Goal: Task Accomplishment & Management: Complete application form

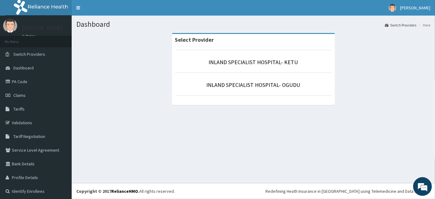
click at [266, 56] on li "INLAND SPECIALIST HOSPITAL- KETU" at bounding box center [253, 61] width 157 height 23
click at [266, 60] on link "INLAND SPECIALIST HOSPITAL- KETU" at bounding box center [253, 62] width 89 height 7
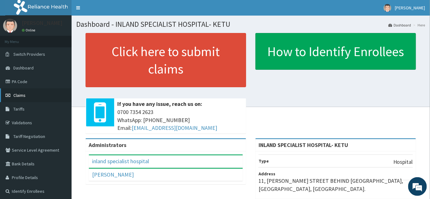
click at [24, 97] on span "Claims" at bounding box center [19, 95] width 12 height 6
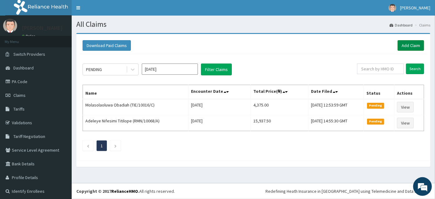
click at [404, 46] on link "Add Claim" at bounding box center [410, 45] width 26 height 11
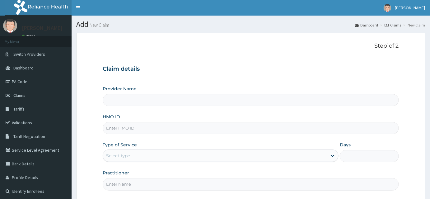
type input "INLAND SPECIALIST HOSPITAL- KETU"
click at [120, 127] on input "HMO ID" at bounding box center [251, 128] width 296 height 12
paste input "MBI/10238/C"
type input "MBI/10238/C"
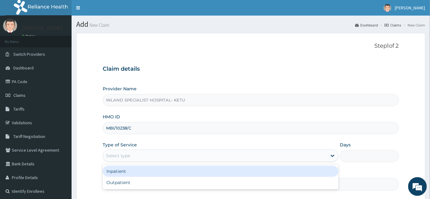
click at [127, 155] on div "Select type" at bounding box center [118, 156] width 24 height 6
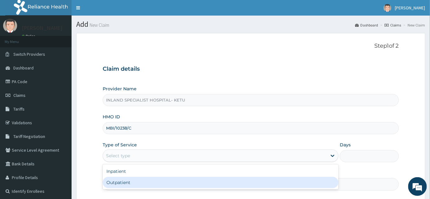
click at [121, 183] on div "Outpatient" at bounding box center [221, 182] width 236 height 11
type input "1"
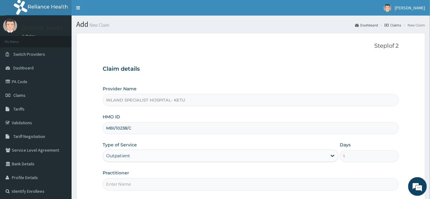
click at [121, 182] on input "Practitioner" at bounding box center [251, 184] width 296 height 12
paste input "DR [PERSON_NAME] OKPARE"
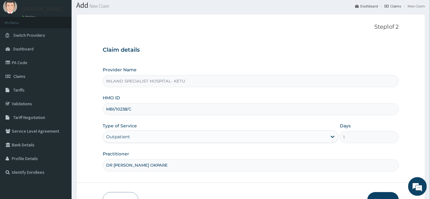
scroll to position [56, 0]
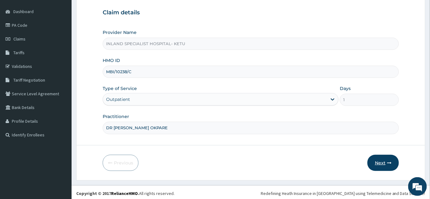
type input "DR [PERSON_NAME] OKPARE"
click at [386, 156] on button "Next" at bounding box center [383, 163] width 31 height 16
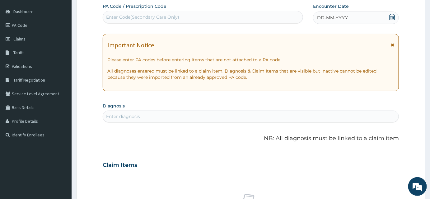
click at [391, 19] on icon at bounding box center [393, 17] width 6 height 6
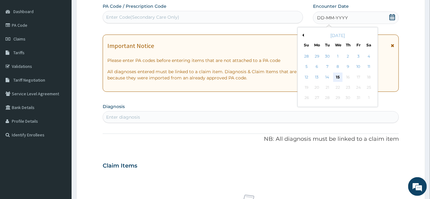
click at [338, 76] on div "15" at bounding box center [338, 77] width 9 height 9
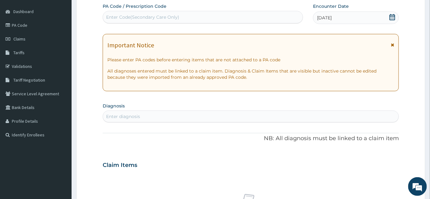
click at [164, 113] on div "Enter diagnosis" at bounding box center [251, 116] width 296 height 10
click at [153, 115] on div "Enter diagnosis" at bounding box center [251, 116] width 296 height 10
type input "m"
type input "[MEDICAL_DATA]"
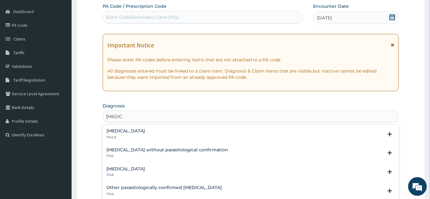
click at [136, 133] on h4 "[MEDICAL_DATA]" at bounding box center [126, 131] width 39 height 5
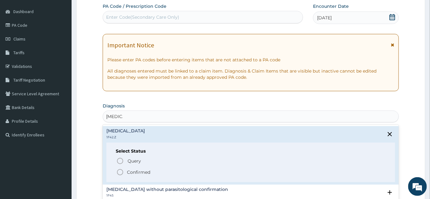
click at [135, 170] on p "Confirmed" at bounding box center [138, 172] width 23 height 6
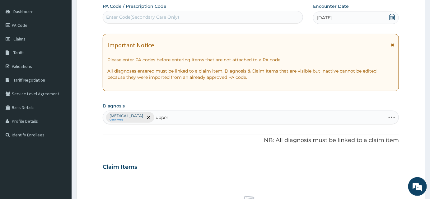
type input "upper"
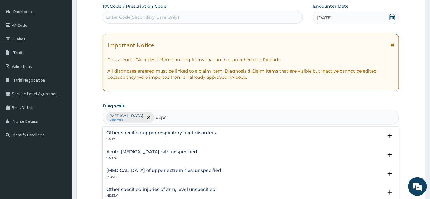
click at [153, 138] on p "CA0Y" at bounding box center [162, 139] width 110 height 4
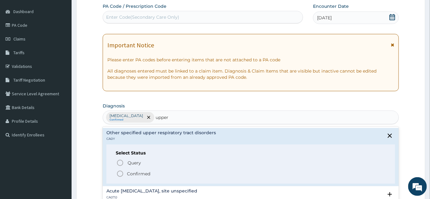
click at [152, 138] on p "CA0Y" at bounding box center [162, 139] width 110 height 4
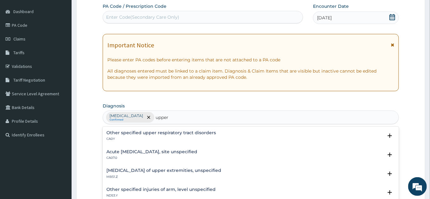
click at [161, 156] on p "CA07.0" at bounding box center [152, 158] width 91 height 4
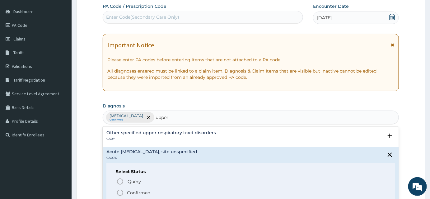
click at [136, 191] on p "Confirmed" at bounding box center [138, 193] width 23 height 6
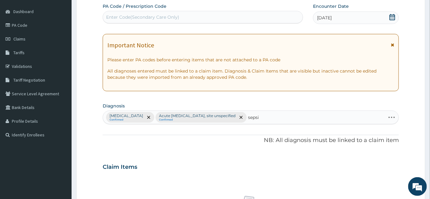
type input "sepsis"
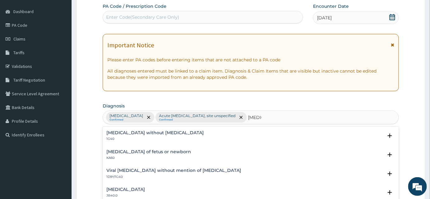
click at [142, 133] on h4 "Sepsis without septic shock" at bounding box center [155, 132] width 97 height 5
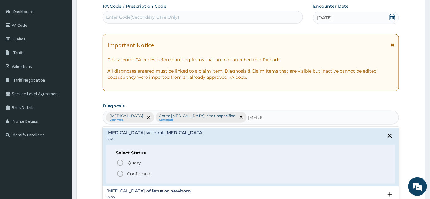
click at [136, 173] on p "Confirmed" at bounding box center [138, 174] width 23 height 6
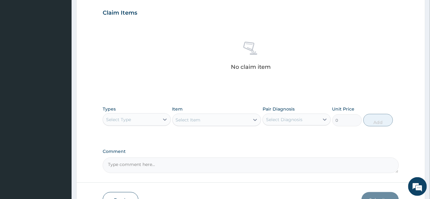
scroll to position [226, 0]
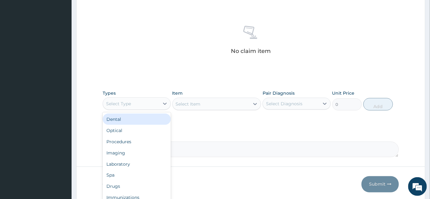
click at [129, 110] on div "Select Type" at bounding box center [137, 103] width 68 height 12
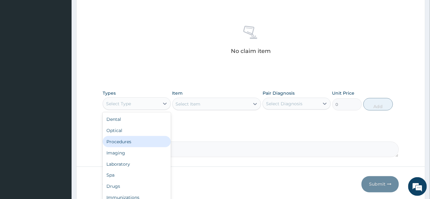
click at [120, 147] on div "Procedures" at bounding box center [137, 141] width 68 height 11
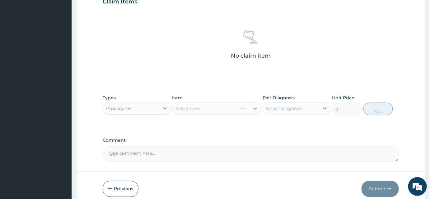
scroll to position [255, 0]
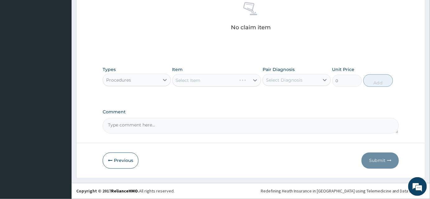
click at [216, 82] on div "Select Item" at bounding box center [217, 80] width 89 height 12
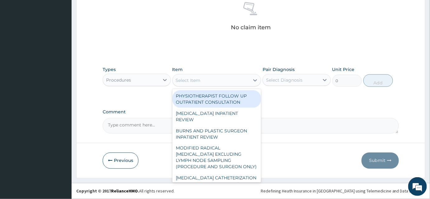
click at [216, 82] on div "Select Item" at bounding box center [211, 80] width 77 height 10
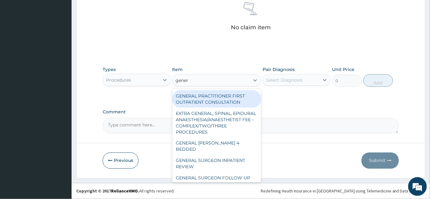
type input "genera"
click at [225, 104] on div "GENERAL PRACTITIONER FIRST OUTPATIENT CONSULTATION" at bounding box center [217, 98] width 89 height 17
type input "3750"
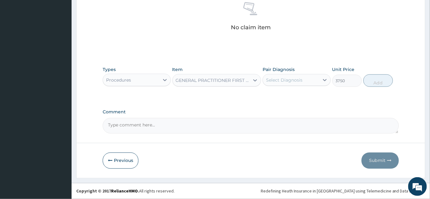
click at [293, 80] on div "Select Diagnosis" at bounding box center [284, 80] width 36 height 6
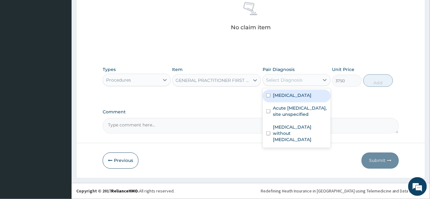
click at [295, 98] on label "Plasmodium malariae malaria without complication" at bounding box center [292, 95] width 39 height 6
checkbox input "true"
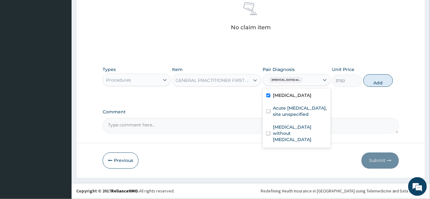
click at [292, 117] on label "Acute upper respiratory infection, site unspecified" at bounding box center [300, 111] width 54 height 12
checkbox input "true"
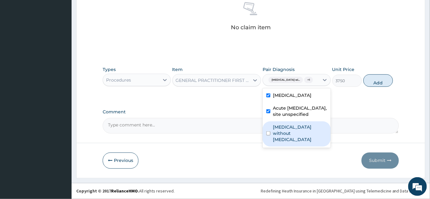
click at [291, 143] on label "Sepsis without septic shock" at bounding box center [300, 133] width 54 height 19
checkbox input "true"
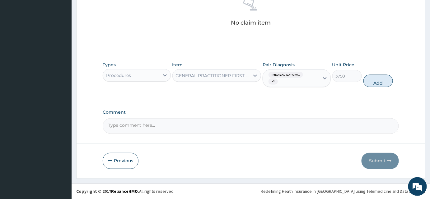
click at [381, 87] on button "Add" at bounding box center [379, 81] width 30 height 12
type input "0"
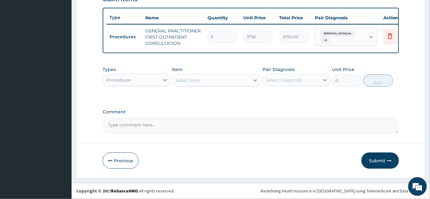
click at [148, 79] on div "Procedures" at bounding box center [131, 80] width 56 height 10
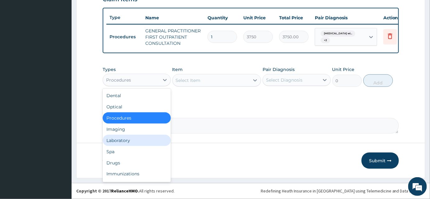
click at [127, 142] on div "Laboratory" at bounding box center [137, 140] width 68 height 11
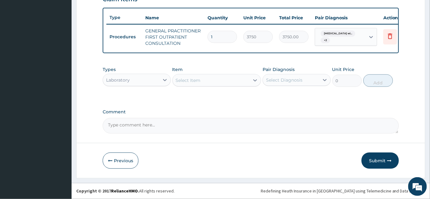
click at [197, 82] on div "Select Item" at bounding box center [188, 80] width 25 height 6
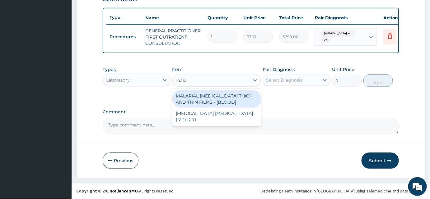
type input "malari"
click at [202, 100] on div "MALARIAL PARASITE THICK AND THIN FILMS - [BLOOD]" at bounding box center [217, 98] width 89 height 17
type input "2187.5"
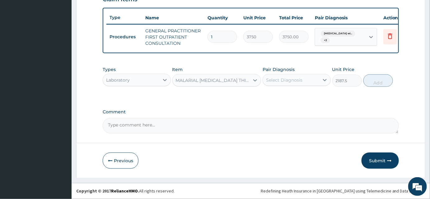
click at [297, 81] on div "Select Diagnosis" at bounding box center [284, 80] width 36 height 6
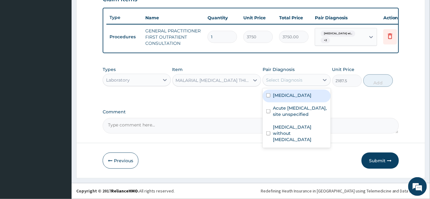
click at [293, 98] on label "Plasmodium malariae malaria without complication" at bounding box center [292, 95] width 39 height 6
checkbox input "true"
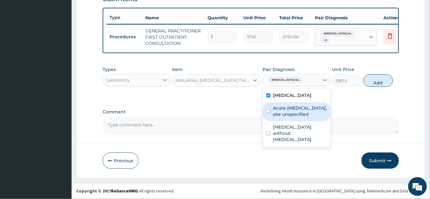
click at [291, 117] on label "Acute upper respiratory infection, site unspecified" at bounding box center [300, 111] width 54 height 12
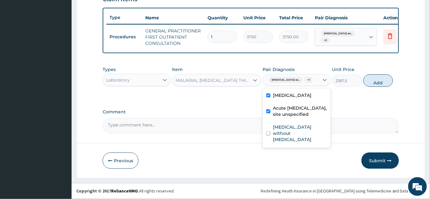
checkbox input "true"
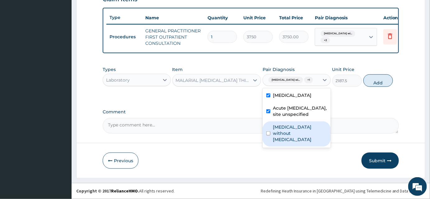
click at [292, 143] on label "Sepsis without septic shock" at bounding box center [300, 133] width 54 height 19
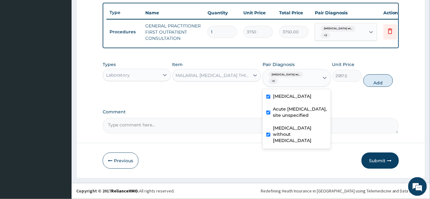
click at [287, 144] on label "Sepsis without septic shock" at bounding box center [300, 134] width 54 height 19
checkbox input "false"
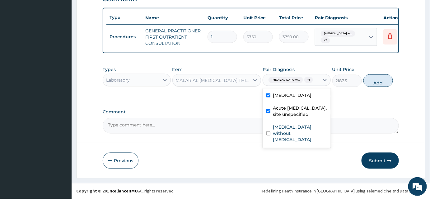
click at [287, 117] on label "Acute upper respiratory infection, site unspecified" at bounding box center [300, 111] width 54 height 12
checkbox input "false"
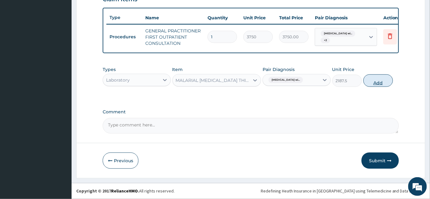
click at [367, 86] on button "Add" at bounding box center [379, 80] width 30 height 12
type input "0"
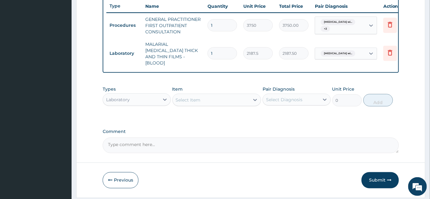
click at [137, 103] on div "Laboratory" at bounding box center [131, 100] width 56 height 10
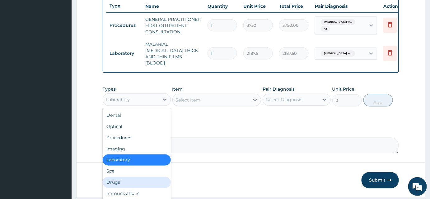
click at [118, 187] on div "Drugs" at bounding box center [137, 182] width 68 height 11
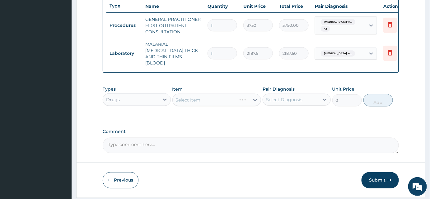
scroll to position [260, 0]
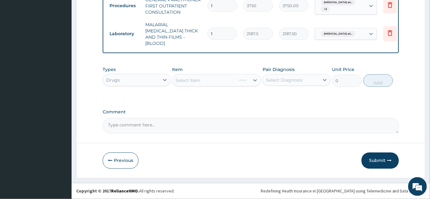
click at [210, 81] on div "Select Item" at bounding box center [217, 80] width 89 height 12
click at [209, 89] on div "Types Drugs Item Select Item Pair Diagnosis Select Diagnosis Unit Price 0 Add" at bounding box center [251, 76] width 296 height 27
click at [208, 78] on div "Select Item" at bounding box center [211, 80] width 77 height 10
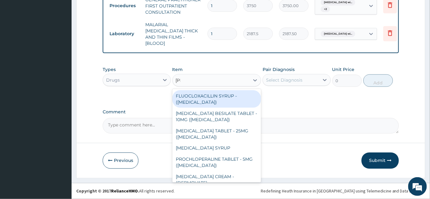
type input "lorat"
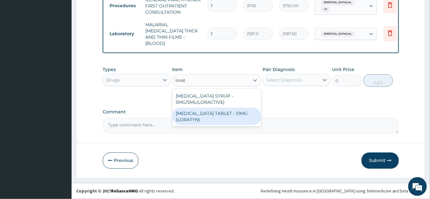
click at [212, 115] on div "LORATADINE TABLET - 10MG (LORATYN)" at bounding box center [217, 116] width 89 height 17
type input "98"
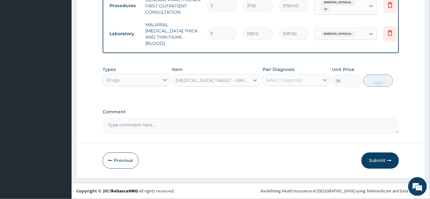
click at [286, 86] on div "Select Diagnosis" at bounding box center [297, 80] width 68 height 12
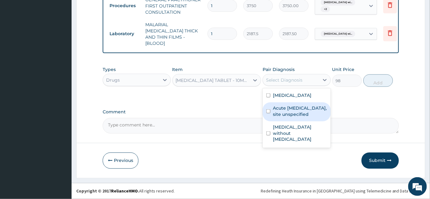
click at [290, 117] on label "Acute upper respiratory infection, site unspecified" at bounding box center [300, 111] width 54 height 12
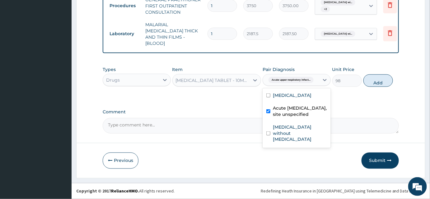
checkbox input "true"
click at [369, 83] on button "Add" at bounding box center [379, 80] width 30 height 12
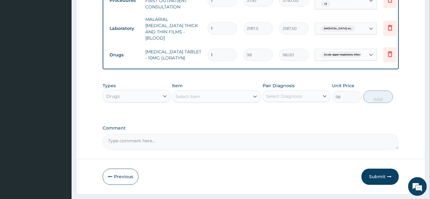
type input "0"
drag, startPoint x: 222, startPoint y: 57, endPoint x: 203, endPoint y: 59, distance: 19.4
click at [203, 59] on tr "Drugs LORATADINE TABLET - 10MG (LORATYN) 1 98 98.00 Acute upper respiratory inf…" at bounding box center [259, 54] width 305 height 21
type input "3"
type input "294.00"
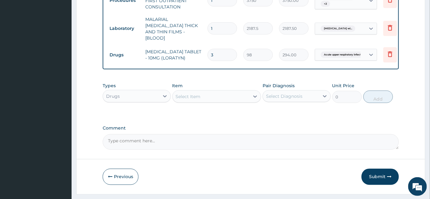
type input "3"
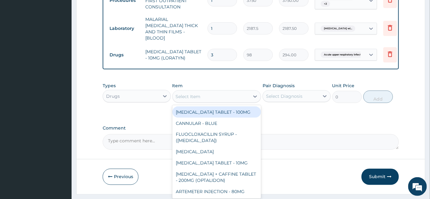
click at [210, 102] on div "Select Item" at bounding box center [211, 97] width 77 height 10
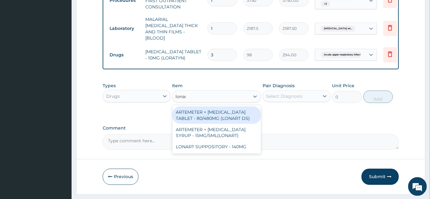
type input "lonart"
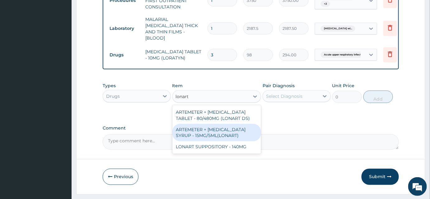
click at [208, 140] on div "ARTEMETER + LUMEFANTRINE SYRUP - 15MG/5ML(LONART)" at bounding box center [217, 132] width 89 height 17
type input "1680"
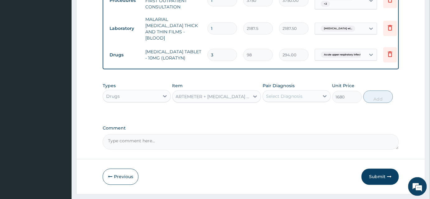
drag, startPoint x: 277, startPoint y: 111, endPoint x: 281, endPoint y: 107, distance: 5.1
click at [278, 106] on div "Types Drugs Item ARTEMETER + LUMEFANTRINE SYRUP - 15MG/5ML(LONART) Pair Diagnos…" at bounding box center [251, 92] width 296 height 27
click at [282, 99] on div "Select Diagnosis" at bounding box center [284, 96] width 36 height 6
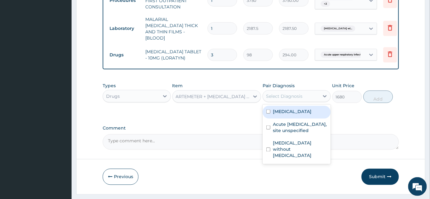
click at [288, 115] on label "Plasmodium malariae malaria without complication" at bounding box center [292, 111] width 39 height 6
checkbox input "true"
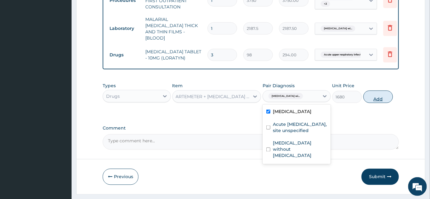
click at [380, 101] on button "Add" at bounding box center [379, 97] width 30 height 12
type input "0"
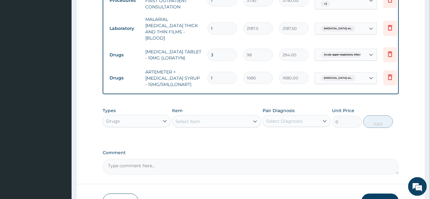
click at [194, 131] on div "Types Drugs Item Select Item Pair Diagnosis Select Diagnosis Unit Price 0 Add" at bounding box center [251, 117] width 296 height 27
click at [193, 125] on div "Select Item" at bounding box center [188, 121] width 25 height 6
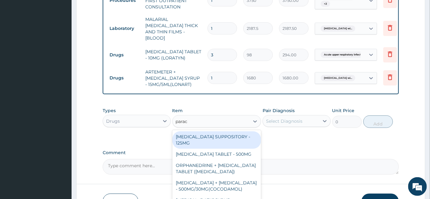
type input "parace"
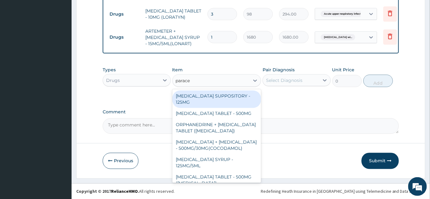
scroll to position [307, 0]
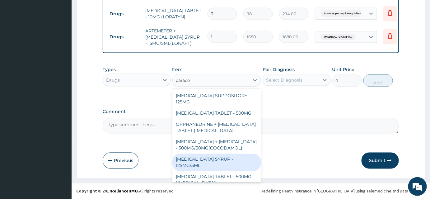
click at [226, 162] on div "PARACETAMOL SYRUP - 125MG/5ML" at bounding box center [217, 162] width 89 height 17
type input "840"
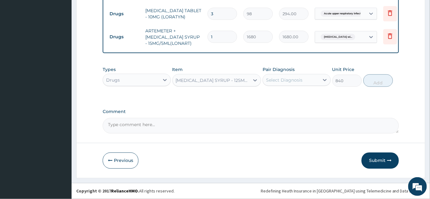
click at [290, 85] on div "Select Diagnosis" at bounding box center [291, 80] width 56 height 10
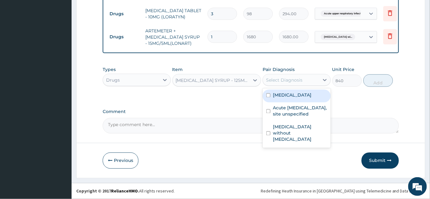
click at [294, 98] on label "Plasmodium malariae malaria without complication" at bounding box center [292, 95] width 39 height 6
checkbox input "true"
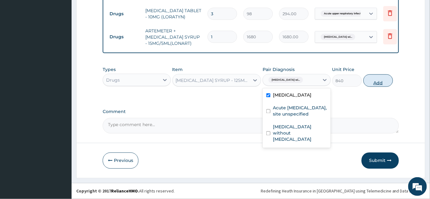
click at [369, 81] on button "Add" at bounding box center [379, 80] width 30 height 12
type input "0"
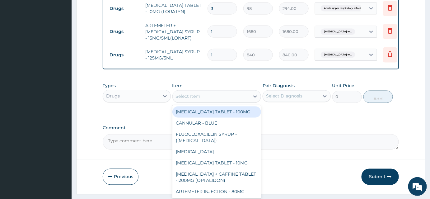
click at [211, 99] on div "Select Item" at bounding box center [211, 97] width 77 height 10
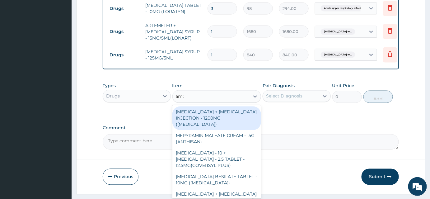
type input "amox"
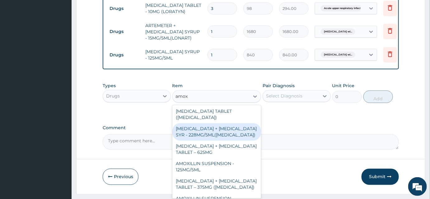
scroll to position [113, 0]
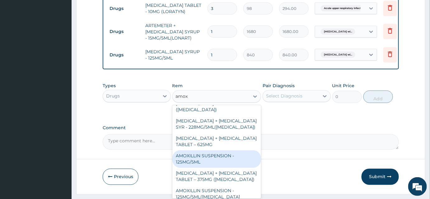
click at [235, 159] on div "AMOXILLIN SUSPENSION - 125MG/5ML" at bounding box center [217, 158] width 89 height 17
type input "840"
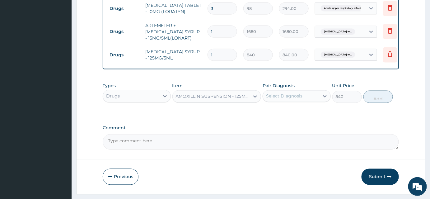
click at [237, 100] on div "AMOXILLIN SUSPENSION - 125MG/5ML" at bounding box center [213, 96] width 75 height 6
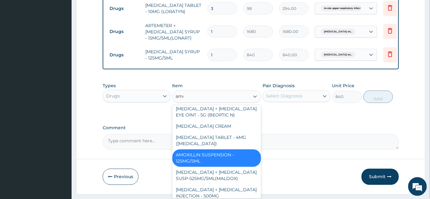
type input "amox"
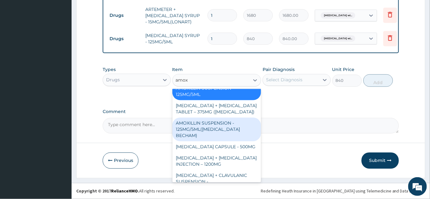
scroll to position [136, 0]
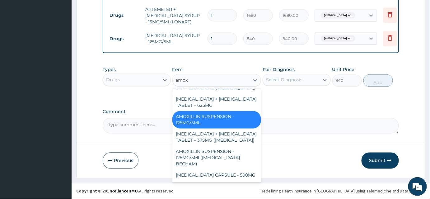
click at [225, 116] on div "AMOXILLIN SUSPENSION - 125MG/5ML" at bounding box center [217, 119] width 89 height 17
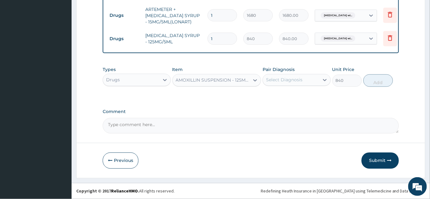
click at [295, 81] on div "Select Diagnosis" at bounding box center [284, 80] width 36 height 6
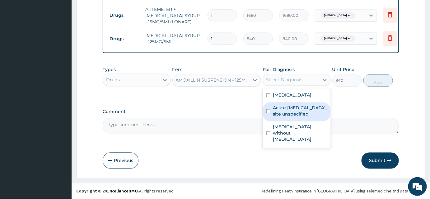
click at [288, 117] on label "Acute upper respiratory infection, site unspecified" at bounding box center [300, 111] width 54 height 12
checkbox input "true"
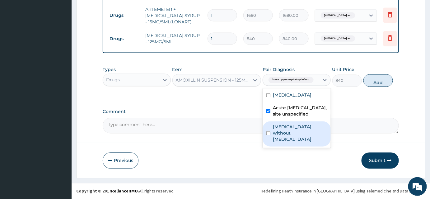
click at [291, 143] on label "Sepsis without septic shock" at bounding box center [300, 133] width 54 height 19
checkbox input "true"
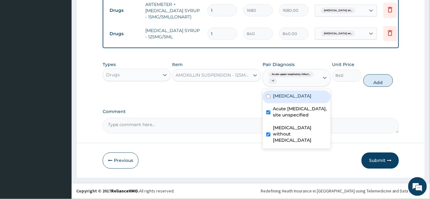
click at [383, 79] on div "Types Drugs Item AMOXILLIN SUSPENSION - 125MG/5ML Pair Diagnosis option Sepsis …" at bounding box center [251, 74] width 296 height 32
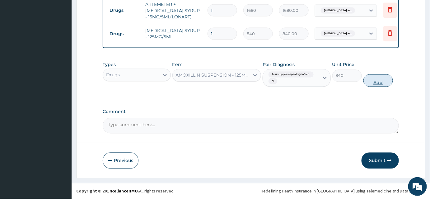
click at [381, 85] on button "Add" at bounding box center [379, 80] width 30 height 12
type input "0"
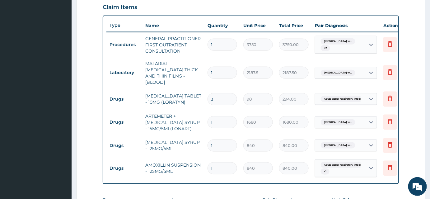
scroll to position [215, 0]
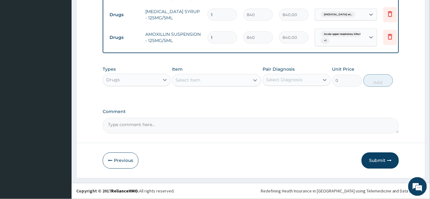
click at [379, 164] on button "Submit" at bounding box center [380, 161] width 37 height 16
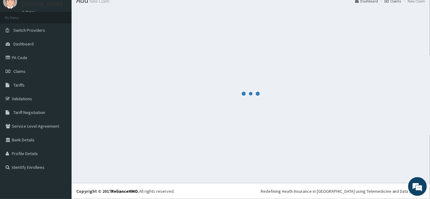
scroll to position [24, 0]
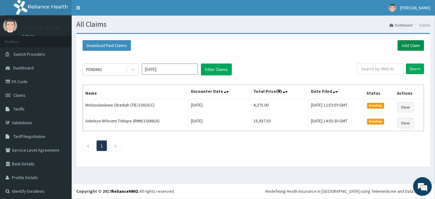
click at [397, 45] on link "Add Claim" at bounding box center [410, 45] width 26 height 11
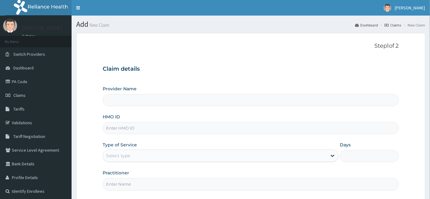
type input "INLAND SPECIALIST HOSPITAL- KETU"
click at [123, 128] on input "HMO ID" at bounding box center [251, 128] width 296 height 12
paste input "MBI/10238/H"
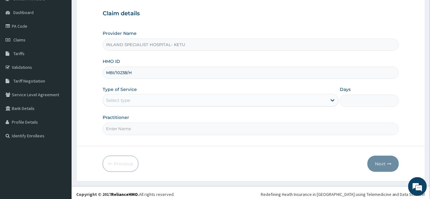
scroll to position [56, 0]
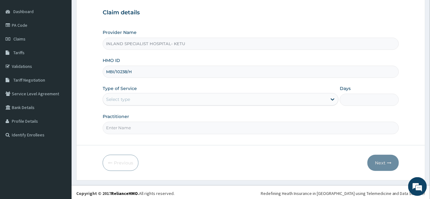
type input "MBI/10238/H"
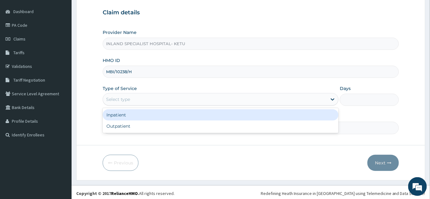
click at [120, 97] on div "Select type" at bounding box center [118, 99] width 24 height 6
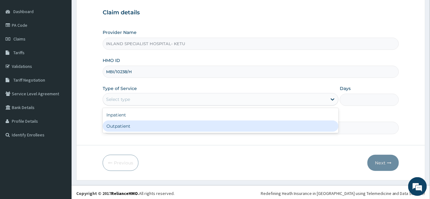
click at [125, 122] on div "Outpatient" at bounding box center [221, 126] width 236 height 11
type input "1"
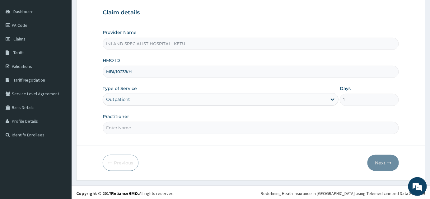
click at [130, 120] on div "Practitioner" at bounding box center [251, 123] width 296 height 21
click at [130, 126] on input "Practitioner" at bounding box center [251, 128] width 296 height 12
paste input "DR [PERSON_NAME] OKPARE"
type input "DR OGHENEOVO OKPARE"
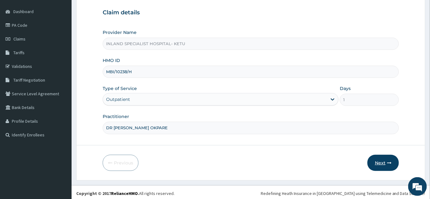
click at [392, 158] on button "Next" at bounding box center [383, 163] width 31 height 16
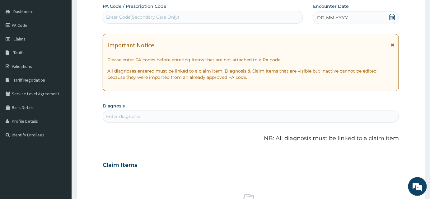
click at [397, 16] on div "DD-MM-YYYY" at bounding box center [356, 18] width 86 height 12
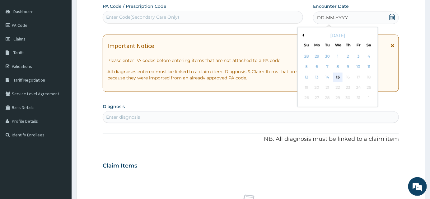
click at [337, 78] on div "15" at bounding box center [338, 77] width 9 height 9
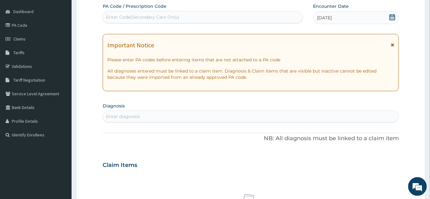
click at [250, 117] on div "Enter diagnosis" at bounding box center [251, 116] width 296 height 10
type input "Malaria"
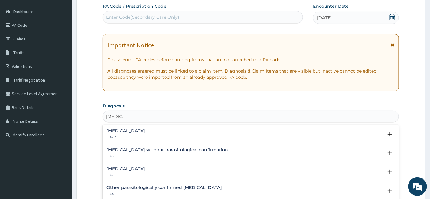
click at [117, 132] on h4 "Plasmodium malariae malaria without complication" at bounding box center [126, 131] width 39 height 5
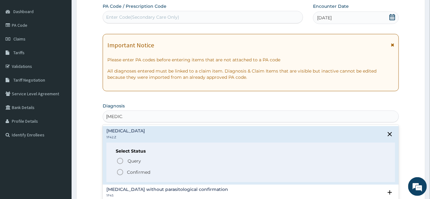
click at [125, 170] on span "Confirmed" at bounding box center [251, 171] width 270 height 7
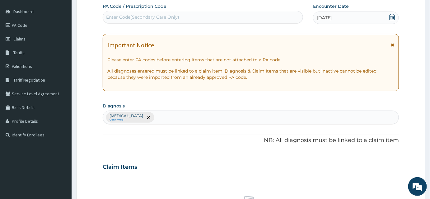
type input "S"
type input "Upper"
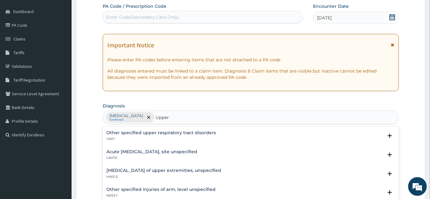
click at [161, 154] on div "Acute upper respiratory infection, site unspecified CA07.0" at bounding box center [152, 154] width 91 height 11
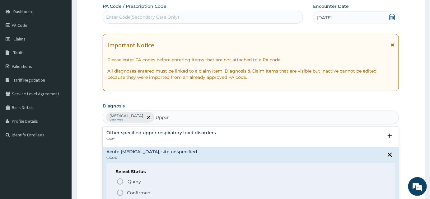
click at [140, 190] on p "Confirmed" at bounding box center [138, 193] width 23 height 6
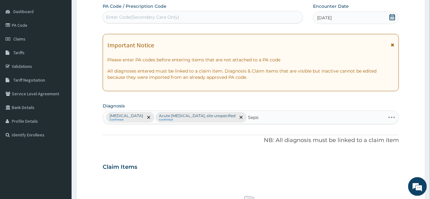
type input "Sepsis"
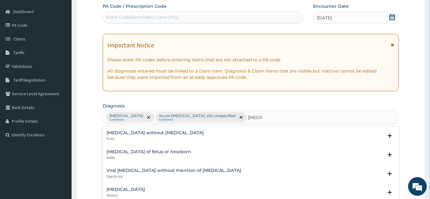
click at [154, 137] on p "1G40" at bounding box center [155, 139] width 97 height 4
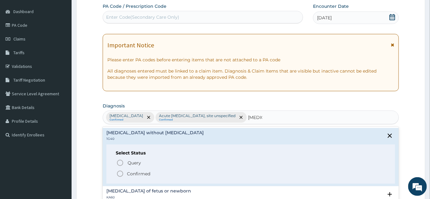
click at [137, 172] on p "Confirmed" at bounding box center [138, 174] width 23 height 6
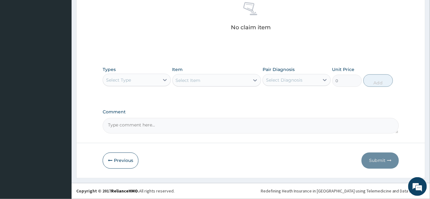
scroll to position [258, 0]
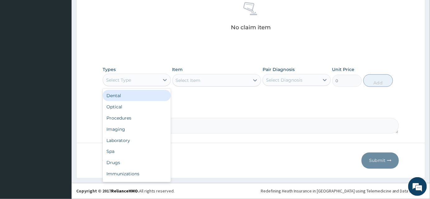
click at [139, 82] on div "Select Type" at bounding box center [131, 80] width 56 height 10
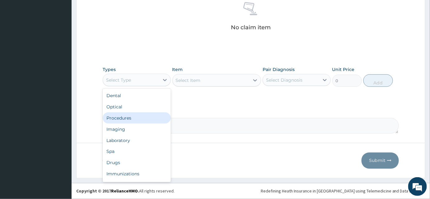
click at [130, 117] on div "Procedures" at bounding box center [137, 117] width 68 height 11
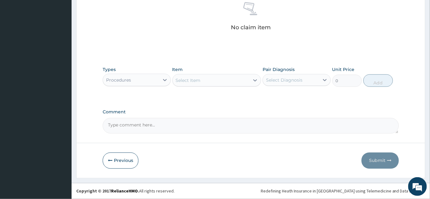
click at [204, 82] on div "Select Item" at bounding box center [211, 80] width 77 height 10
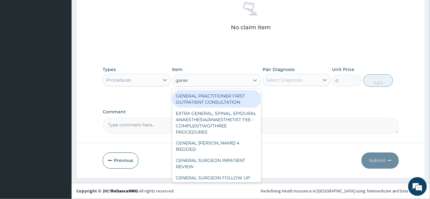
type input "genera"
click at [220, 95] on div "GENERAL PRACTITIONER FIRST OUTPATIENT CONSULTATION" at bounding box center [217, 98] width 89 height 17
type input "3750"
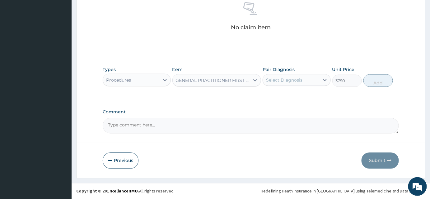
click at [283, 82] on div "Select Diagnosis" at bounding box center [284, 80] width 36 height 6
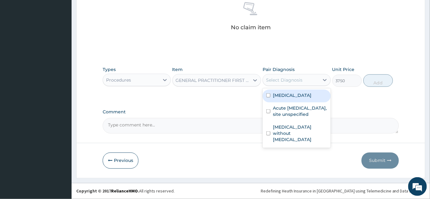
click at [286, 98] on label "Plasmodium malariae malaria without complication" at bounding box center [292, 95] width 39 height 6
checkbox input "true"
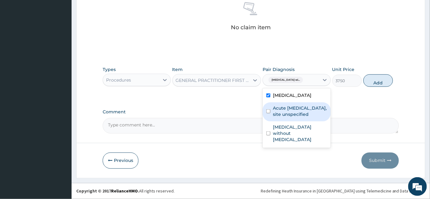
click at [288, 117] on label "Acute upper respiratory infection, site unspecified" at bounding box center [300, 111] width 54 height 12
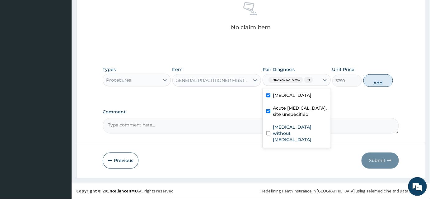
click at [289, 121] on div "Acute upper respiratory infection, site unspecified" at bounding box center [297, 111] width 68 height 19
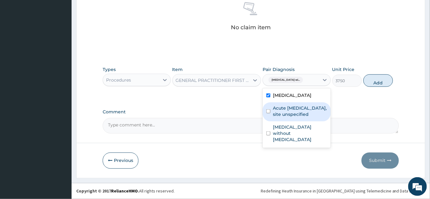
click at [289, 117] on label "Acute upper respiratory infection, site unspecified" at bounding box center [300, 111] width 54 height 12
checkbox input "true"
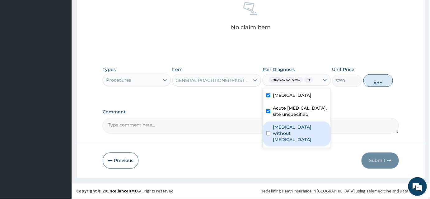
click at [288, 143] on label "Sepsis without septic shock" at bounding box center [300, 133] width 54 height 19
checkbox input "true"
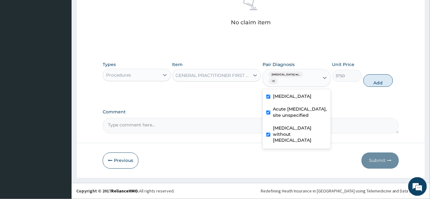
click at [378, 87] on button "Add" at bounding box center [379, 80] width 30 height 12
type input "0"
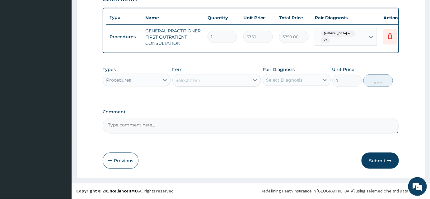
scroll to position [235, 0]
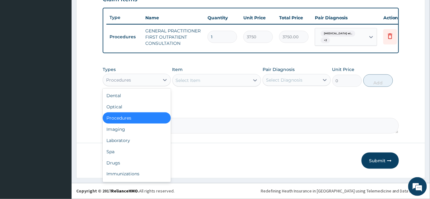
click at [144, 83] on div "Procedures" at bounding box center [131, 80] width 56 height 10
click at [129, 141] on div "Laboratory" at bounding box center [137, 140] width 68 height 11
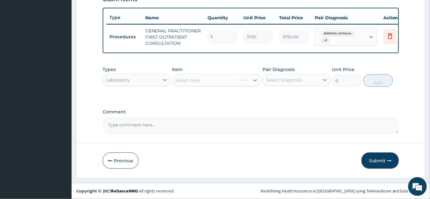
click at [200, 83] on div "Select Item" at bounding box center [217, 80] width 89 height 12
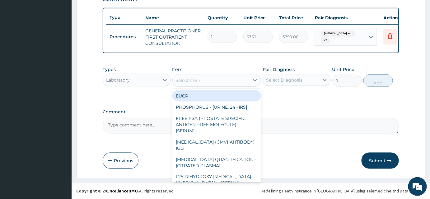
click at [200, 83] on div "Select Item" at bounding box center [188, 80] width 25 height 6
type input "fbc"
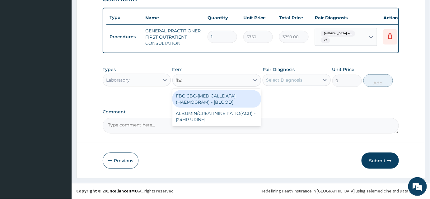
click at [215, 98] on div "FBC CBC-COMPLETE BLOOD COUNT (HAEMOGRAM) - [BLOOD]" at bounding box center [217, 98] width 89 height 17
type input "5000"
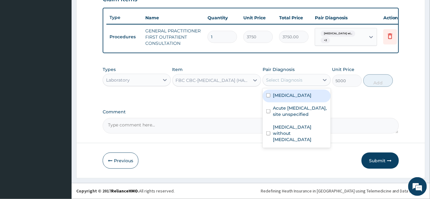
click at [291, 83] on div "Select Diagnosis" at bounding box center [284, 80] width 36 height 6
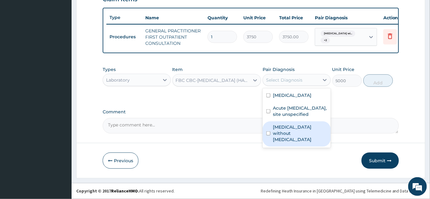
click at [293, 143] on label "Sepsis without septic shock" at bounding box center [300, 133] width 54 height 19
checkbox input "true"
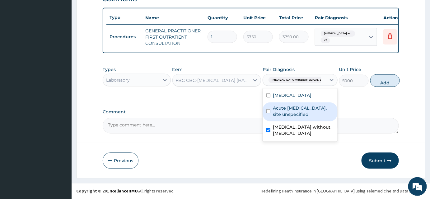
click at [294, 117] on label "Acute upper respiratory infection, site unspecified" at bounding box center [303, 111] width 61 height 12
checkbox input "true"
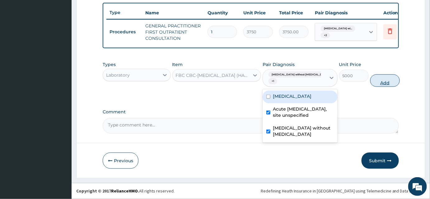
click at [376, 87] on button "Add" at bounding box center [386, 80] width 30 height 12
type input "0"
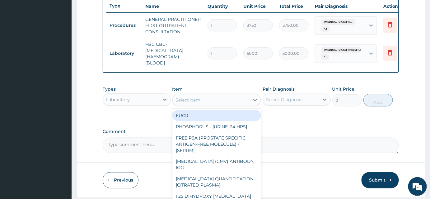
click at [214, 105] on div "Select Item" at bounding box center [211, 100] width 77 height 10
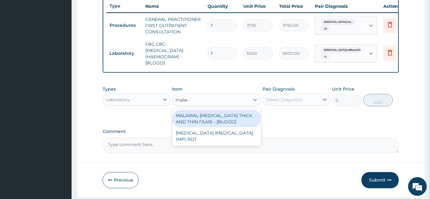
type input "malari"
click at [224, 127] on div "MALARIAL PARASITE THICK AND THIN FILMS - [BLOOD]" at bounding box center [217, 118] width 89 height 17
type input "2187.5"
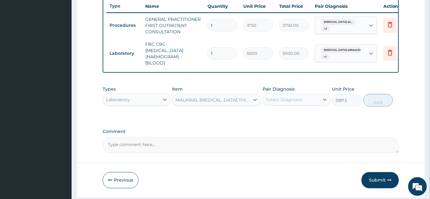
click at [294, 106] on div "Select Diagnosis" at bounding box center [297, 100] width 68 height 12
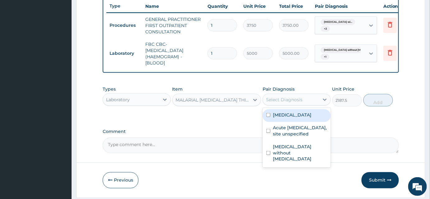
click at [292, 118] on label "Plasmodium malariae malaria without complication" at bounding box center [292, 115] width 39 height 6
checkbox input "true"
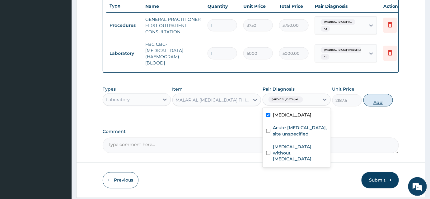
click at [380, 107] on button "Add" at bounding box center [379, 100] width 30 height 12
type input "0"
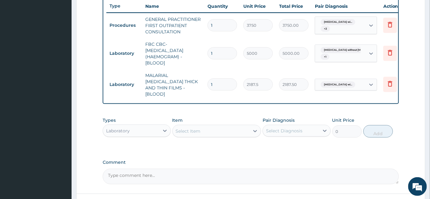
type input "0"
type input "0.00"
type input "1"
type input "2187.50"
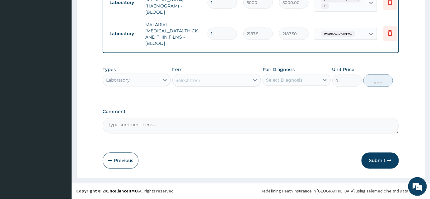
click at [146, 86] on div "Laboratory" at bounding box center [137, 80] width 68 height 12
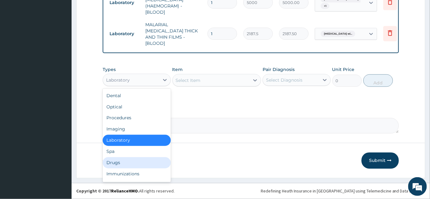
click at [112, 163] on div "Drugs" at bounding box center [137, 162] width 68 height 11
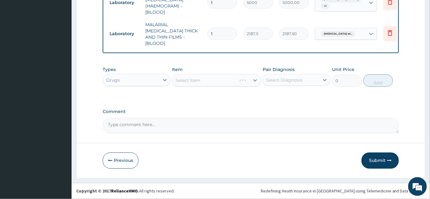
click at [189, 83] on div "Select Item" at bounding box center [217, 80] width 89 height 12
click at [189, 82] on div "Select Item" at bounding box center [217, 80] width 89 height 12
click at [189, 82] on div "Select Item" at bounding box center [188, 80] width 25 height 6
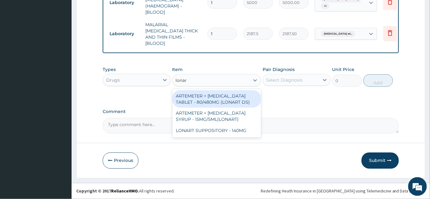
type input "lonart"
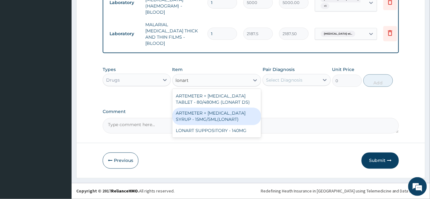
click at [213, 116] on div "ARTEMETER + LUMEFANTRINE SYRUP - 15MG/5ML(LONART)" at bounding box center [217, 116] width 89 height 17
type input "1680"
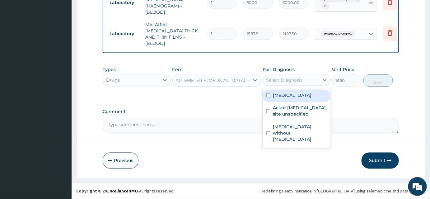
click at [281, 79] on div "Select Diagnosis" at bounding box center [284, 80] width 36 height 6
click at [298, 98] on label "Plasmodium malariae malaria without complication" at bounding box center [292, 95] width 39 height 6
checkbox input "true"
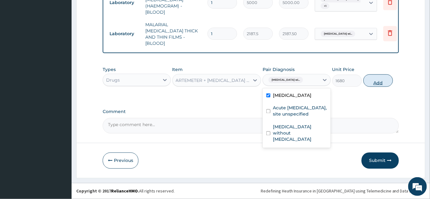
click at [380, 83] on button "Add" at bounding box center [379, 80] width 30 height 12
type input "0"
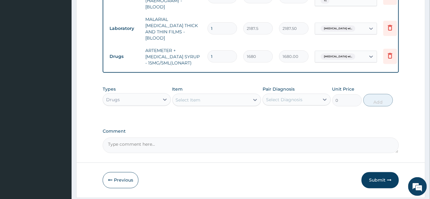
click at [215, 102] on div "Select Item" at bounding box center [211, 100] width 77 height 10
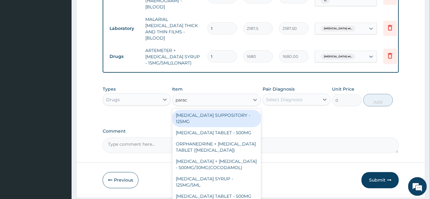
type input "parace"
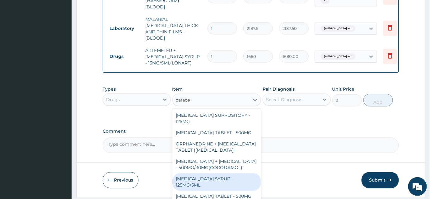
click at [208, 185] on div "PARACETAMOL SYRUP - 125MG/5ML" at bounding box center [217, 181] width 89 height 17
type input "840"
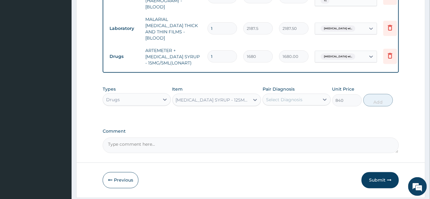
click at [288, 103] on div "Select Diagnosis" at bounding box center [284, 100] width 36 height 6
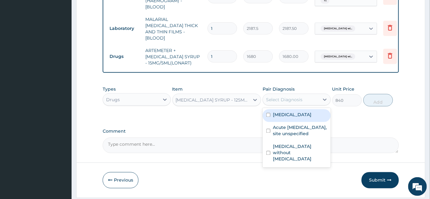
click at [293, 118] on label "Plasmodium malariae malaria without complication" at bounding box center [292, 115] width 39 height 6
checkbox input "true"
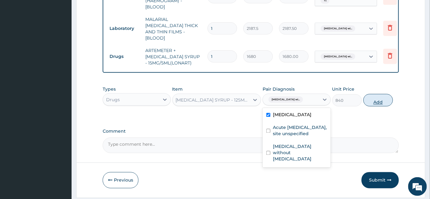
click at [374, 107] on button "Add" at bounding box center [379, 100] width 30 height 12
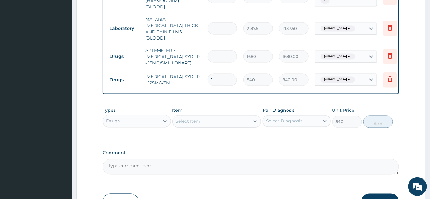
type input "0"
click at [212, 126] on div "Select Item" at bounding box center [211, 121] width 77 height 10
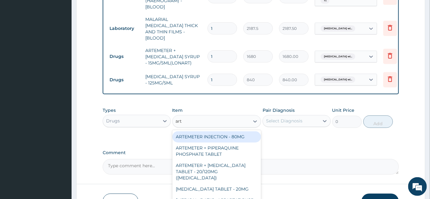
type input "arte"
click at [228, 140] on div "ARTEMETER INJECTION - 80MG" at bounding box center [217, 136] width 89 height 11
type input "475.99999999999994"
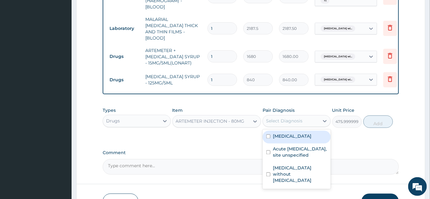
click at [281, 124] on div "Select Diagnosis" at bounding box center [284, 121] width 36 height 6
click at [293, 140] on label "Plasmodium malariae malaria without complication" at bounding box center [292, 136] width 39 height 6
checkbox input "true"
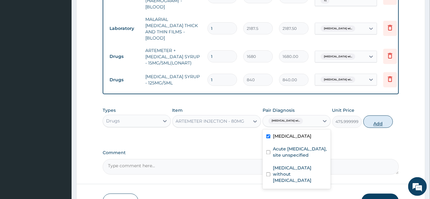
click at [373, 127] on button "Add" at bounding box center [379, 122] width 30 height 12
type input "0"
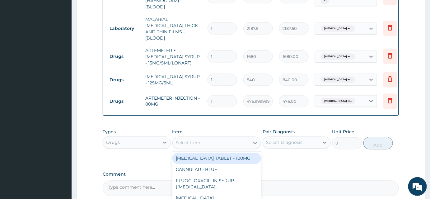
click at [240, 145] on div "Select Item" at bounding box center [211, 143] width 77 height 10
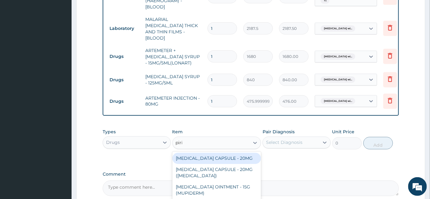
type input "pirit"
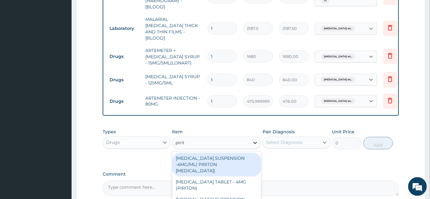
scroll to position [320, 0]
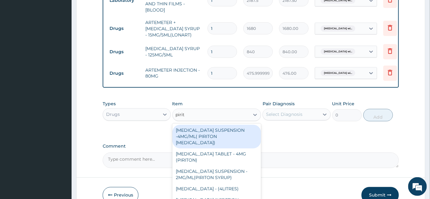
click at [233, 144] on div "CHLORPHENIRAMINE SUSPENSION -4MG/ML( PIRITON EXPECTORANT)" at bounding box center [217, 137] width 89 height 24
type input "1372"
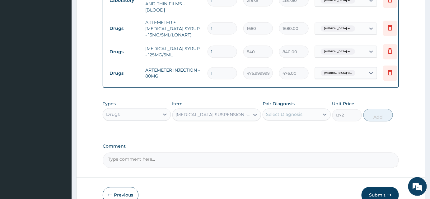
click at [287, 120] on div "Select Diagnosis" at bounding box center [291, 115] width 56 height 10
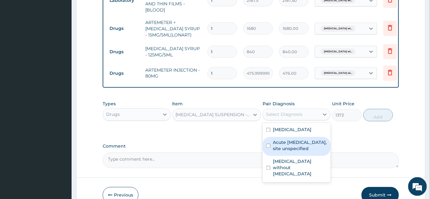
click at [298, 152] on label "Acute upper respiratory infection, site unspecified" at bounding box center [300, 146] width 54 height 12
checkbox input "true"
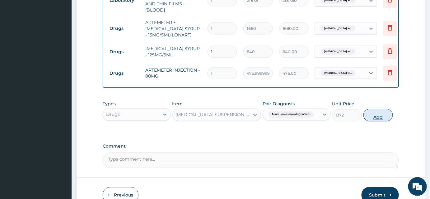
click at [375, 118] on button "Add" at bounding box center [379, 115] width 30 height 12
type input "0"
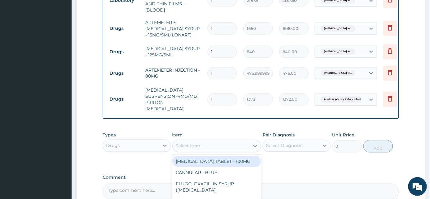
click at [212, 143] on div "Select Item" at bounding box center [211, 146] width 77 height 10
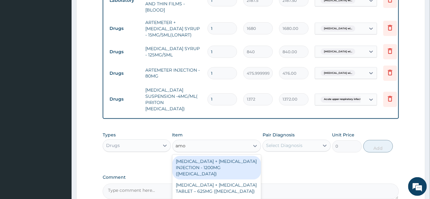
type input "amox"
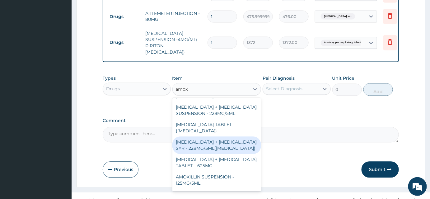
scroll to position [113, 0]
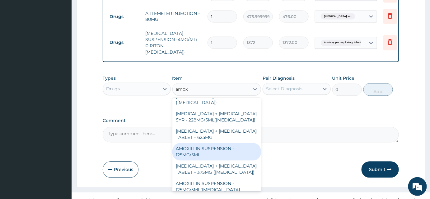
click at [226, 144] on div "AMOXILLIN SUSPENSION - 125MG/5ML" at bounding box center [217, 151] width 89 height 17
type input "840"
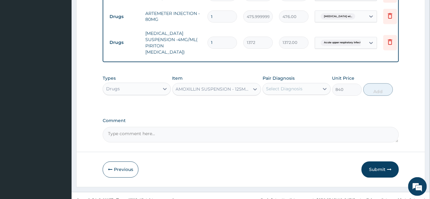
click at [293, 95] on div "Pair Diagnosis Select Diagnosis" at bounding box center [297, 85] width 68 height 21
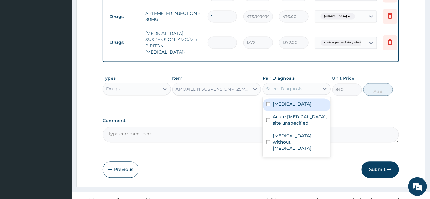
click at [293, 93] on div "Select Diagnosis" at bounding box center [291, 89] width 56 height 10
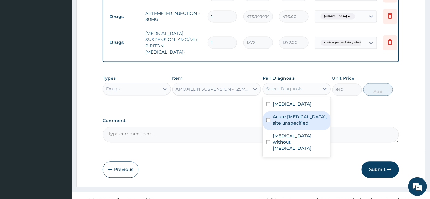
click at [288, 126] on label "Acute upper respiratory infection, site unspecified" at bounding box center [300, 120] width 54 height 12
checkbox input "true"
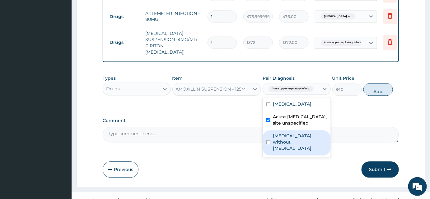
click at [288, 152] on label "Sepsis without septic shock" at bounding box center [300, 142] width 54 height 19
checkbox input "true"
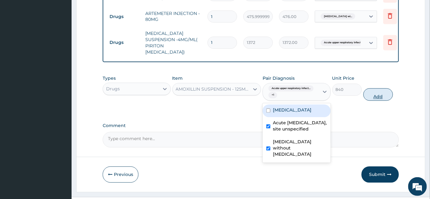
click at [376, 91] on button "Add" at bounding box center [379, 94] width 30 height 12
type input "0"
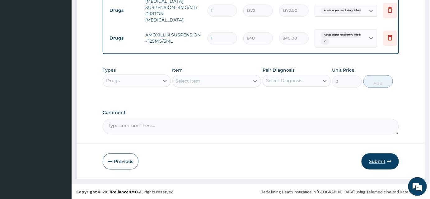
click at [375, 161] on button "Submit" at bounding box center [380, 161] width 37 height 16
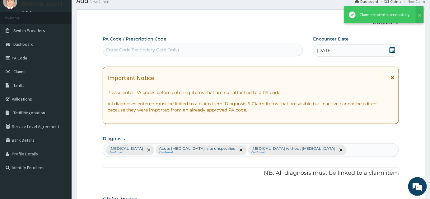
scroll to position [409, 0]
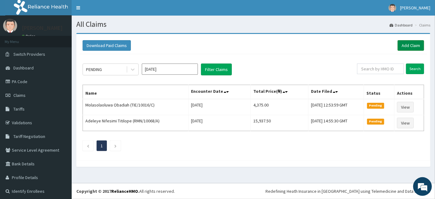
click at [398, 45] on link "Add Claim" at bounding box center [410, 45] width 26 height 11
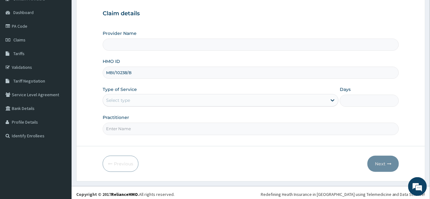
scroll to position [56, 0]
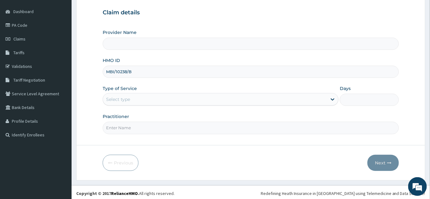
type input "MBI/10238/B"
click at [126, 99] on div "Select type" at bounding box center [118, 99] width 24 height 6
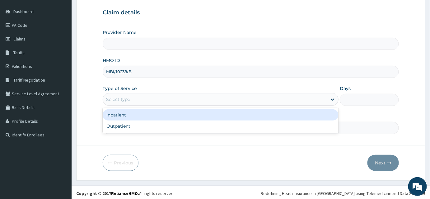
type input "INLAND SPECIALIST HOSPITAL- KETU"
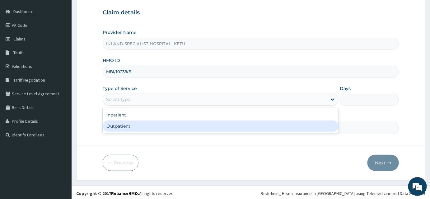
click at [114, 125] on div "Outpatient" at bounding box center [221, 126] width 236 height 11
type input "1"
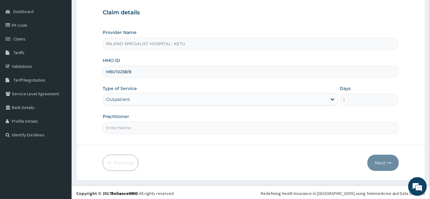
click at [137, 122] on div at bounding box center [251, 128] width 296 height 12
click at [139, 128] on input "Practitioner" at bounding box center [251, 128] width 296 height 12
paste input "DR OGHENEOVO OKPARE"
type input "DR OGHENEOVO OKPARE"
click at [396, 159] on button "Next" at bounding box center [383, 163] width 31 height 16
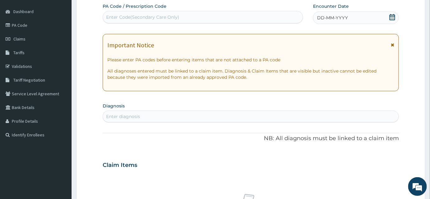
click at [392, 17] on icon at bounding box center [393, 17] width 6 height 6
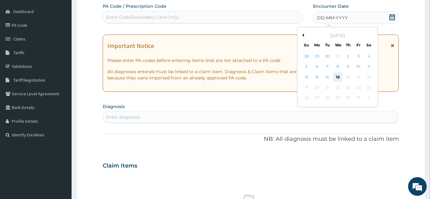
click at [340, 76] on div "15" at bounding box center [338, 77] width 9 height 9
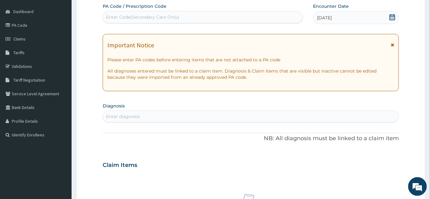
click at [130, 116] on div "Enter diagnosis" at bounding box center [123, 116] width 34 height 6
type input "Malaria"
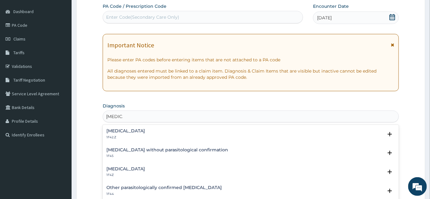
click at [120, 130] on h4 "Plasmodium malariae malaria without complication" at bounding box center [126, 131] width 39 height 5
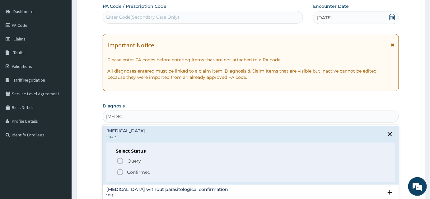
click at [126, 169] on span "Confirmed" at bounding box center [251, 171] width 270 height 7
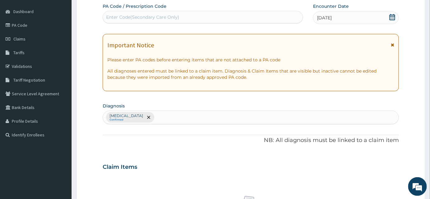
type input "S"
type input "u"
type input "Upper"
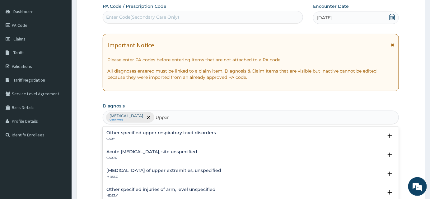
click at [162, 152] on h4 "Acute upper respiratory infection, site unspecified" at bounding box center [152, 151] width 91 height 5
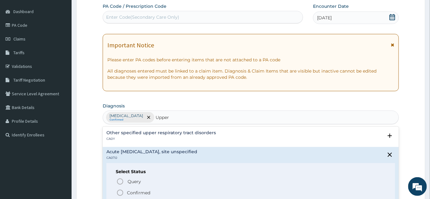
click at [134, 192] on p "Confirmed" at bounding box center [138, 193] width 23 height 6
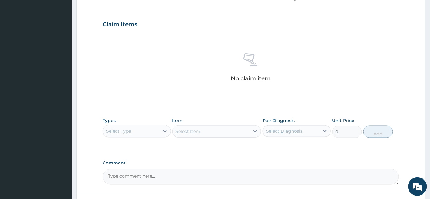
scroll to position [226, 0]
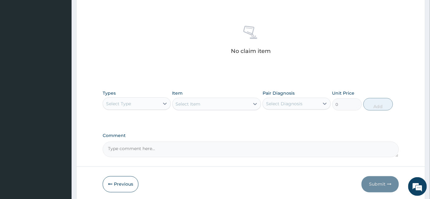
click at [136, 106] on div "Select Type" at bounding box center [131, 104] width 56 height 10
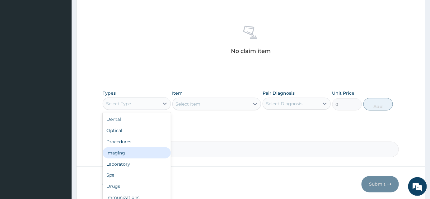
click at [122, 147] on div "Imaging" at bounding box center [137, 152] width 68 height 11
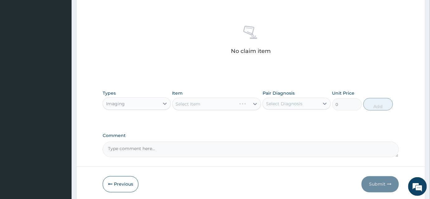
click at [127, 109] on div "Types Imaging" at bounding box center [137, 100] width 68 height 21
click at [128, 106] on div "Imaging" at bounding box center [131, 104] width 56 height 10
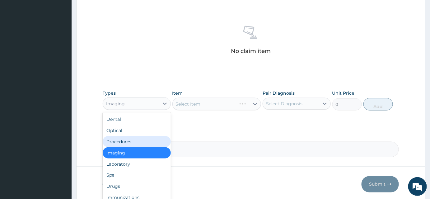
click at [128, 140] on div "Procedures" at bounding box center [137, 141] width 68 height 11
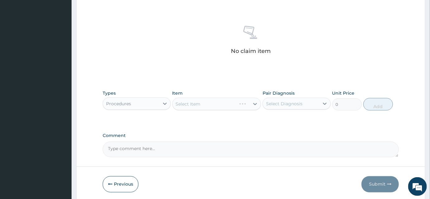
click at [201, 105] on div "Select Item" at bounding box center [217, 104] width 89 height 12
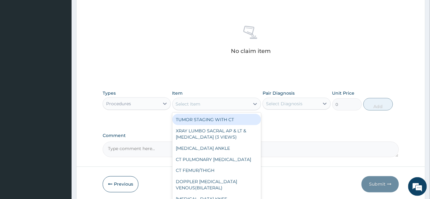
click at [201, 105] on div "Select Item" at bounding box center [211, 104] width 77 height 10
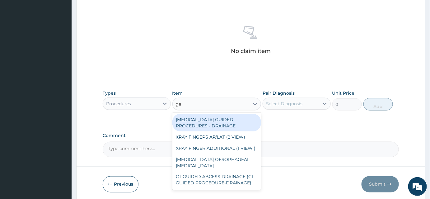
type input "g"
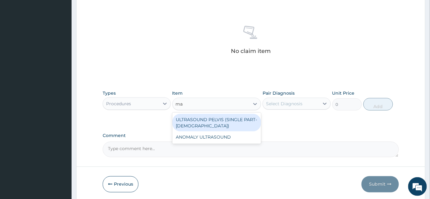
type input "m"
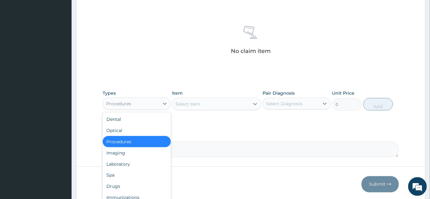
click at [132, 99] on div "Procedures" at bounding box center [131, 104] width 56 height 10
click at [121, 163] on div "Laboratory" at bounding box center [137, 164] width 68 height 11
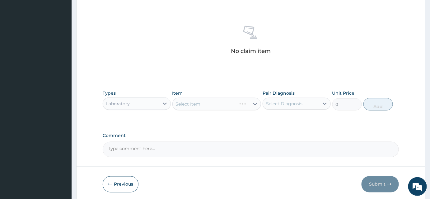
click at [154, 73] on div "No claim item" at bounding box center [251, 41] width 296 height 72
click at [146, 107] on div "Laboratory" at bounding box center [131, 104] width 56 height 10
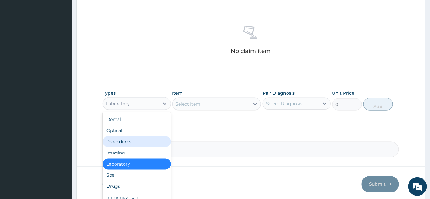
click at [133, 140] on div "Procedures" at bounding box center [137, 141] width 68 height 11
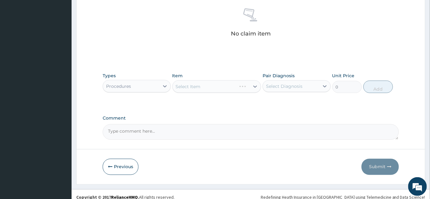
scroll to position [249, 0]
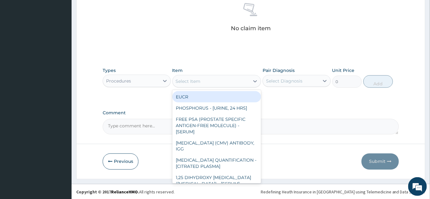
click at [233, 83] on div "Select Item" at bounding box center [211, 81] width 77 height 10
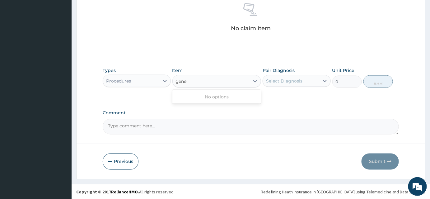
type input "gene"
click at [130, 78] on div "Procedures" at bounding box center [118, 81] width 25 height 6
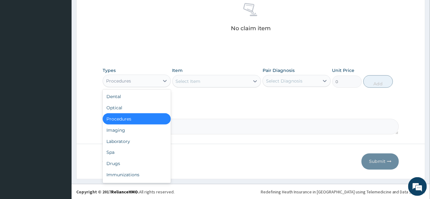
click at [126, 119] on div "Procedures" at bounding box center [137, 118] width 68 height 11
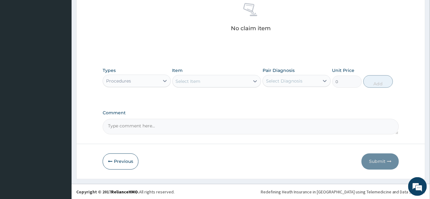
click at [134, 86] on div "Procedures" at bounding box center [137, 81] width 68 height 12
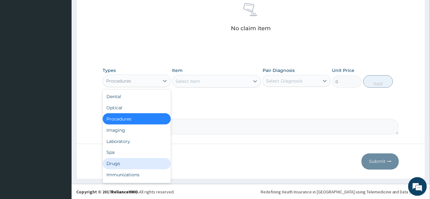
scroll to position [21, 0]
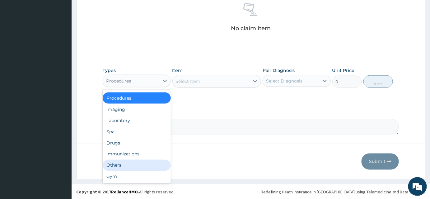
click at [131, 168] on div "Others" at bounding box center [137, 165] width 68 height 11
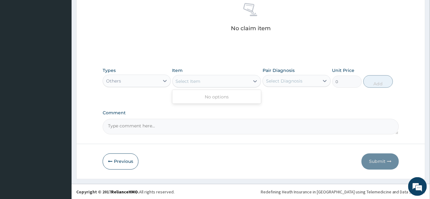
click at [217, 77] on div "Select Item" at bounding box center [211, 81] width 77 height 10
click at [156, 84] on div "Others" at bounding box center [131, 81] width 56 height 10
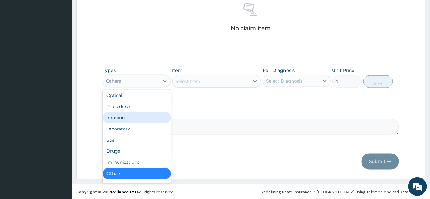
scroll to position [0, 0]
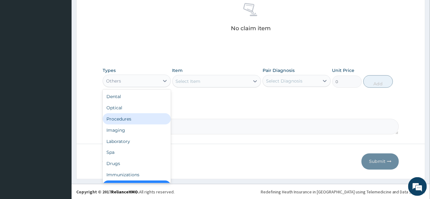
click at [136, 118] on div "Procedures" at bounding box center [137, 118] width 68 height 11
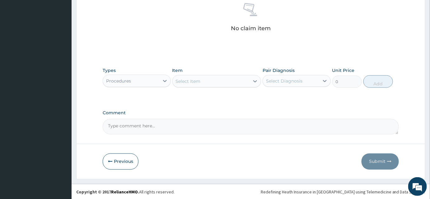
click at [211, 83] on div "Select Item" at bounding box center [211, 81] width 77 height 10
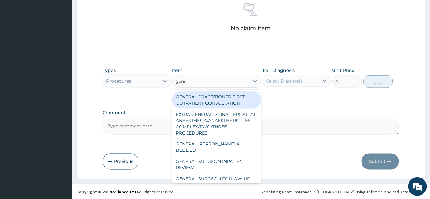
type input "gener"
click at [213, 104] on div "GENERAL PRACTITIONER FIRST OUTPATIENT CONSULTATION" at bounding box center [217, 99] width 89 height 17
type input "3750"
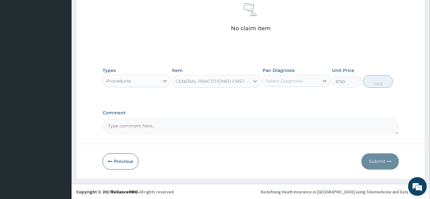
click at [273, 80] on div "Select Diagnosis" at bounding box center [284, 81] width 36 height 6
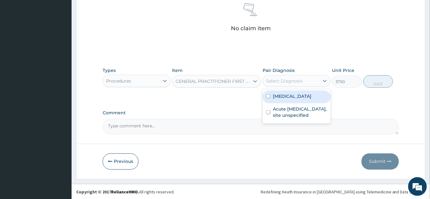
click at [285, 95] on label "Plasmodium malariae malaria without complication" at bounding box center [292, 96] width 39 height 6
checkbox input "true"
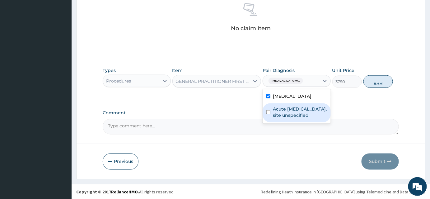
click at [287, 118] on label "Acute upper respiratory infection, site unspecified" at bounding box center [300, 112] width 54 height 12
checkbox input "true"
click at [369, 84] on button "Add" at bounding box center [379, 81] width 30 height 12
type input "0"
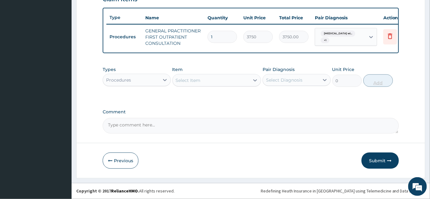
scroll to position [227, 0]
click at [136, 81] on div "Procedures" at bounding box center [131, 80] width 56 height 10
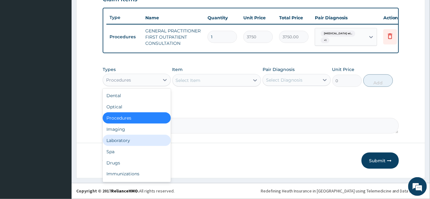
click at [121, 140] on div "Laboratory" at bounding box center [137, 140] width 68 height 11
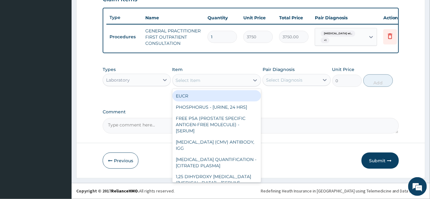
click at [208, 85] on div "Select Item" at bounding box center [211, 80] width 77 height 10
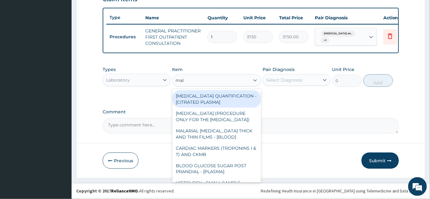
type input "mala"
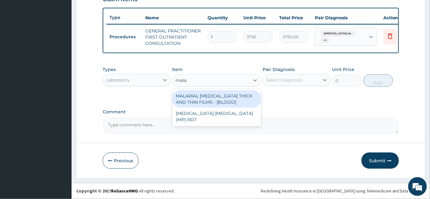
click at [222, 96] on div "MALARIAL PARASITE THICK AND THIN FILMS - [BLOOD]" at bounding box center [217, 98] width 89 height 17
type input "2187.5"
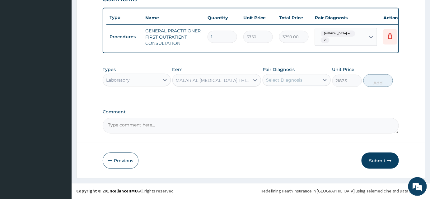
click at [290, 78] on div "Select Diagnosis" at bounding box center [284, 80] width 36 height 6
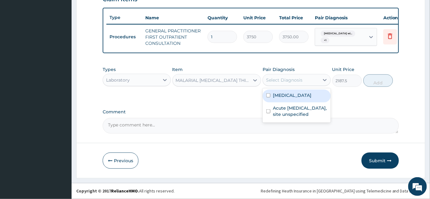
click at [301, 98] on label "Plasmodium malariae malaria without complication" at bounding box center [292, 95] width 39 height 6
checkbox input "true"
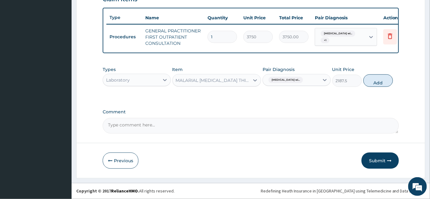
click at [373, 90] on div "Types Laboratory Item MALARIAL PARASITE THICK AND THIN FILMS - [BLOOD] Pair Dia…" at bounding box center [251, 81] width 296 height 36
click at [372, 81] on button "Add" at bounding box center [379, 80] width 30 height 12
type input "0"
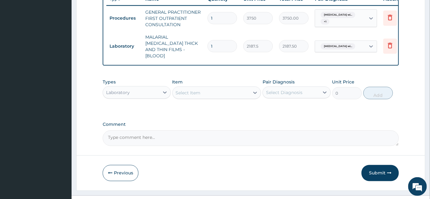
scroll to position [252, 0]
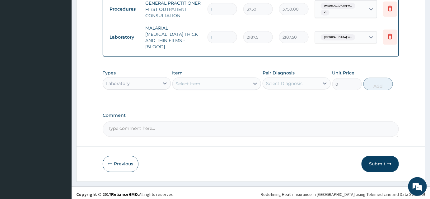
click at [127, 83] on div "Laboratory" at bounding box center [118, 83] width 24 height 6
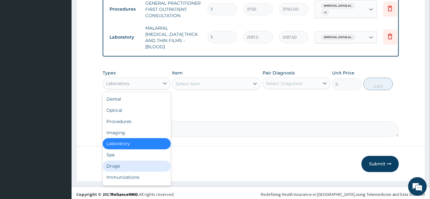
click at [124, 161] on div "Drugs" at bounding box center [137, 166] width 68 height 11
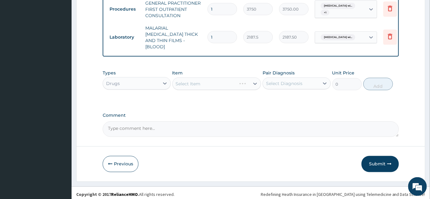
click at [191, 79] on div "Select Item" at bounding box center [217, 84] width 89 height 12
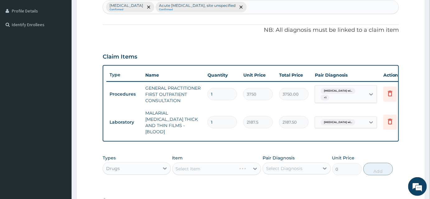
scroll to position [223, 0]
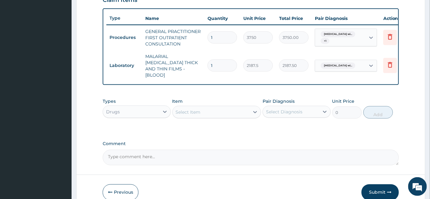
click at [205, 111] on div "Select Item" at bounding box center [211, 112] width 77 height 10
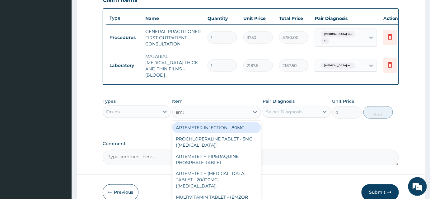
type input "emzo"
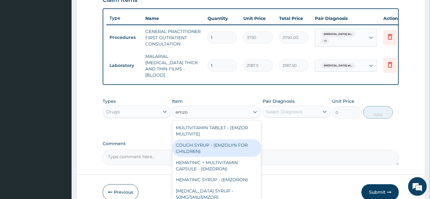
click at [216, 144] on div "COUGH SYRUP - (EMZOLYN FOR CHILDREN)" at bounding box center [217, 148] width 89 height 17
type input "1120"
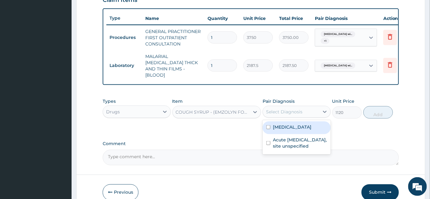
click at [291, 110] on div "Select Diagnosis" at bounding box center [284, 112] width 36 height 6
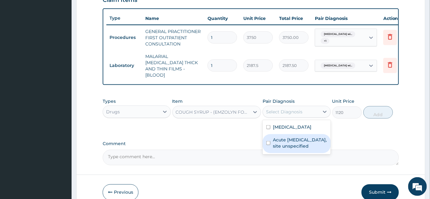
click at [300, 149] on label "Acute upper respiratory infection, site unspecified" at bounding box center [300, 143] width 54 height 12
checkbox input "true"
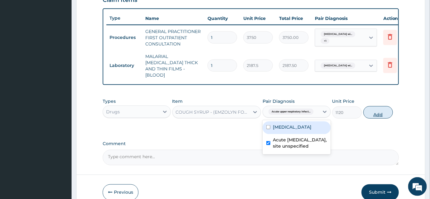
click at [389, 108] on button "Add" at bounding box center [379, 112] width 30 height 12
type input "0"
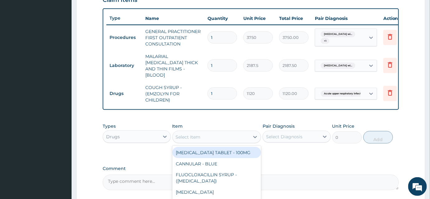
click at [198, 134] on div "Select Item" at bounding box center [188, 137] width 25 height 6
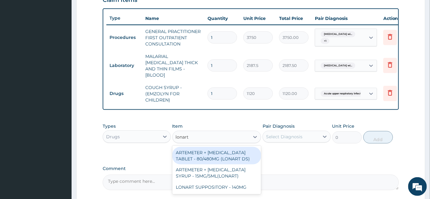
type input "lonar"
click at [206, 151] on div "ARTEMETER + LUMEFANTRINE TABLET - 80/480MG (LONART DS)" at bounding box center [217, 155] width 89 height 17
type input "588"
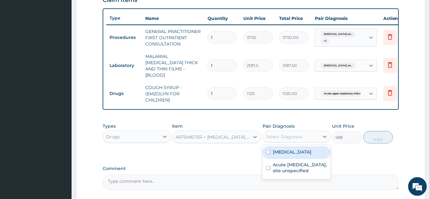
click at [274, 137] on div "Select Diagnosis" at bounding box center [291, 137] width 56 height 10
click at [287, 155] on label "Plasmodium malariae malaria without complication" at bounding box center [292, 152] width 39 height 6
checkbox input "true"
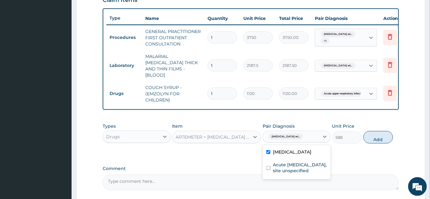
click at [369, 132] on button "Add" at bounding box center [379, 137] width 30 height 12
type input "0"
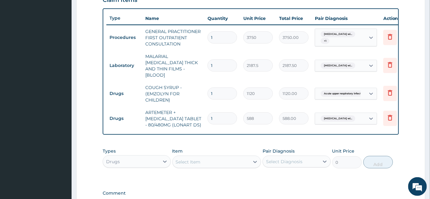
drag, startPoint x: 220, startPoint y: 113, endPoint x: 202, endPoint y: 113, distance: 17.8
click at [202, 113] on tr "Drugs ARTEMETER + LUMEFANTRINE TABLET - 80/480MG (LONART DS) 1 588 588.00 Plasm…" at bounding box center [259, 118] width 305 height 25
type input "6"
type input "3528.00"
type input "6"
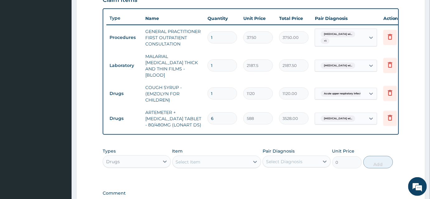
click at [225, 145] on div "Types Drugs Item Select Item Pair Diagnosis Select Diagnosis Unit Price 0 Add" at bounding box center [251, 158] width 296 height 27
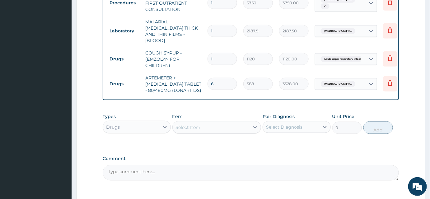
scroll to position [301, 0]
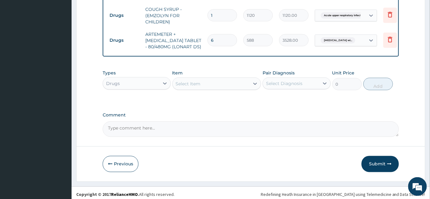
click at [194, 81] on div "Select Item" at bounding box center [188, 84] width 25 height 6
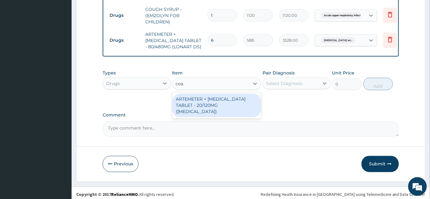
type input "coar"
click at [215, 98] on div "ARTEMETER + LUMEFANTRINE TABLET - 20/120MG (COARTEM)" at bounding box center [217, 106] width 89 height 24
type input "210"
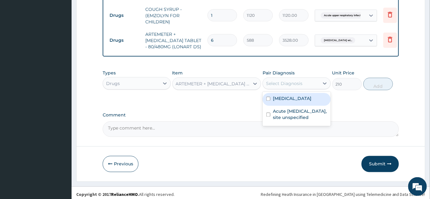
click at [288, 80] on div "Select Diagnosis" at bounding box center [284, 83] width 36 height 6
click at [287, 102] on label "Plasmodium malariae malaria without complication" at bounding box center [292, 99] width 39 height 6
checkbox input "true"
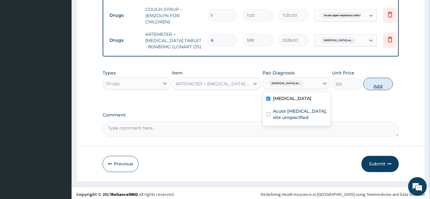
click at [367, 78] on button "Add" at bounding box center [379, 84] width 30 height 12
type input "0"
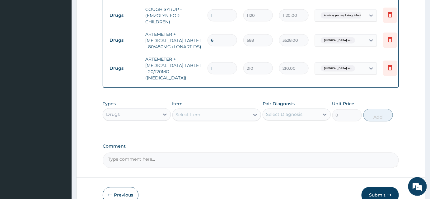
drag, startPoint x: 224, startPoint y: 61, endPoint x: 202, endPoint y: 61, distance: 22.4
click at [202, 61] on tr "Drugs ARTEMETER + LUMEFANTRINE TABLET - 20/120MG (COARTEM) 1 210 210.00 Plasmod…" at bounding box center [259, 68] width 305 height 31
type input "2"
type input "420.00"
type input "24"
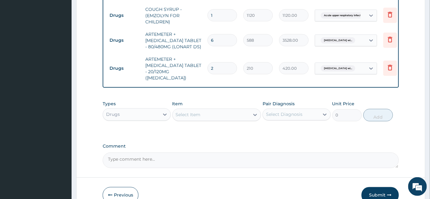
type input "5040.00"
type input "24"
click at [393, 36] on icon at bounding box center [390, 39] width 7 height 7
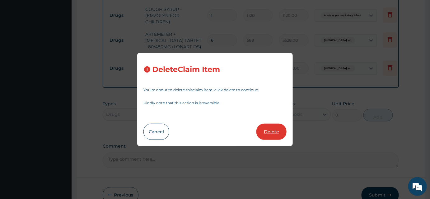
click at [274, 134] on button "Delete" at bounding box center [272, 132] width 30 height 16
type input "24"
type input "210"
type input "5040.00"
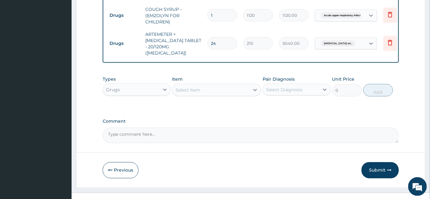
click at [214, 90] on div "Types Drugs Item Select Item Pair Diagnosis Select Diagnosis Unit Price 0 Add" at bounding box center [251, 86] width 296 height 27
click at [213, 85] on div "Select Item" at bounding box center [211, 90] width 77 height 10
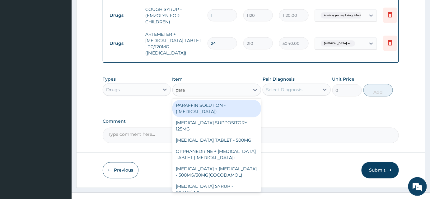
type input "parac"
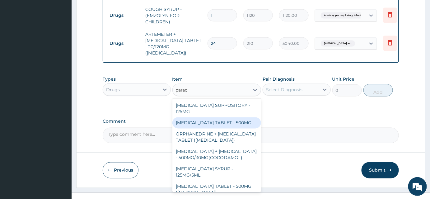
click at [230, 117] on div "PARACETAMOL TABLET - 500MG" at bounding box center [217, 122] width 89 height 11
type input "33.599999999999994"
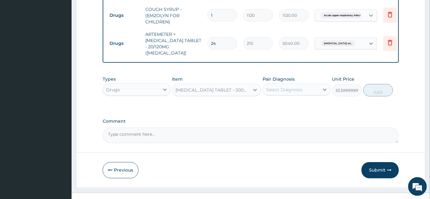
click at [273, 89] on div "Types Drugs Item option PARACETAMOL TABLET - 500MG, selected. Select is focused…" at bounding box center [251, 86] width 296 height 27
drag, startPoint x: 282, startPoint y: 85, endPoint x: 285, endPoint y: 84, distance: 3.3
click at [282, 85] on div "Select Diagnosis" at bounding box center [291, 90] width 56 height 10
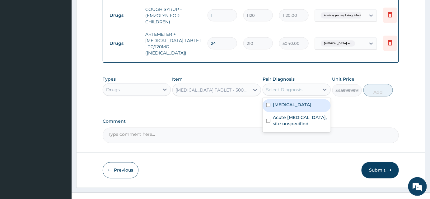
click at [303, 102] on label "Plasmodium malariae malaria without complication" at bounding box center [292, 105] width 39 height 6
checkbox input "true"
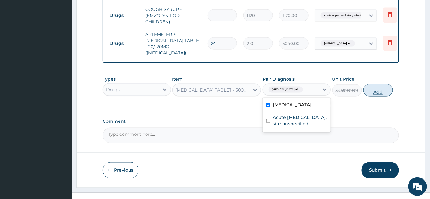
click at [377, 84] on button "Add" at bounding box center [379, 90] width 30 height 12
type input "0"
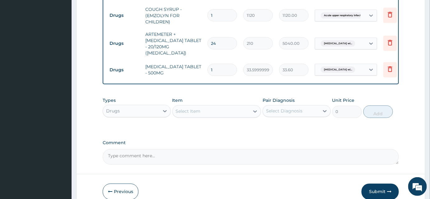
type input "18"
type input "604.80"
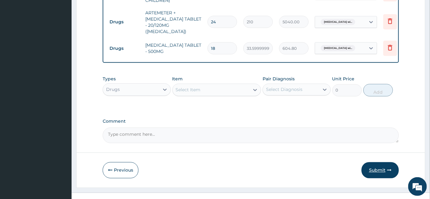
type input "18"
click at [376, 162] on button "Submit" at bounding box center [380, 170] width 37 height 16
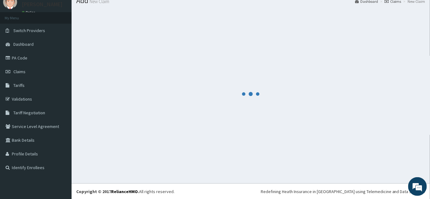
scroll to position [323, 0]
